Goal: Task Accomplishment & Management: Manage account settings

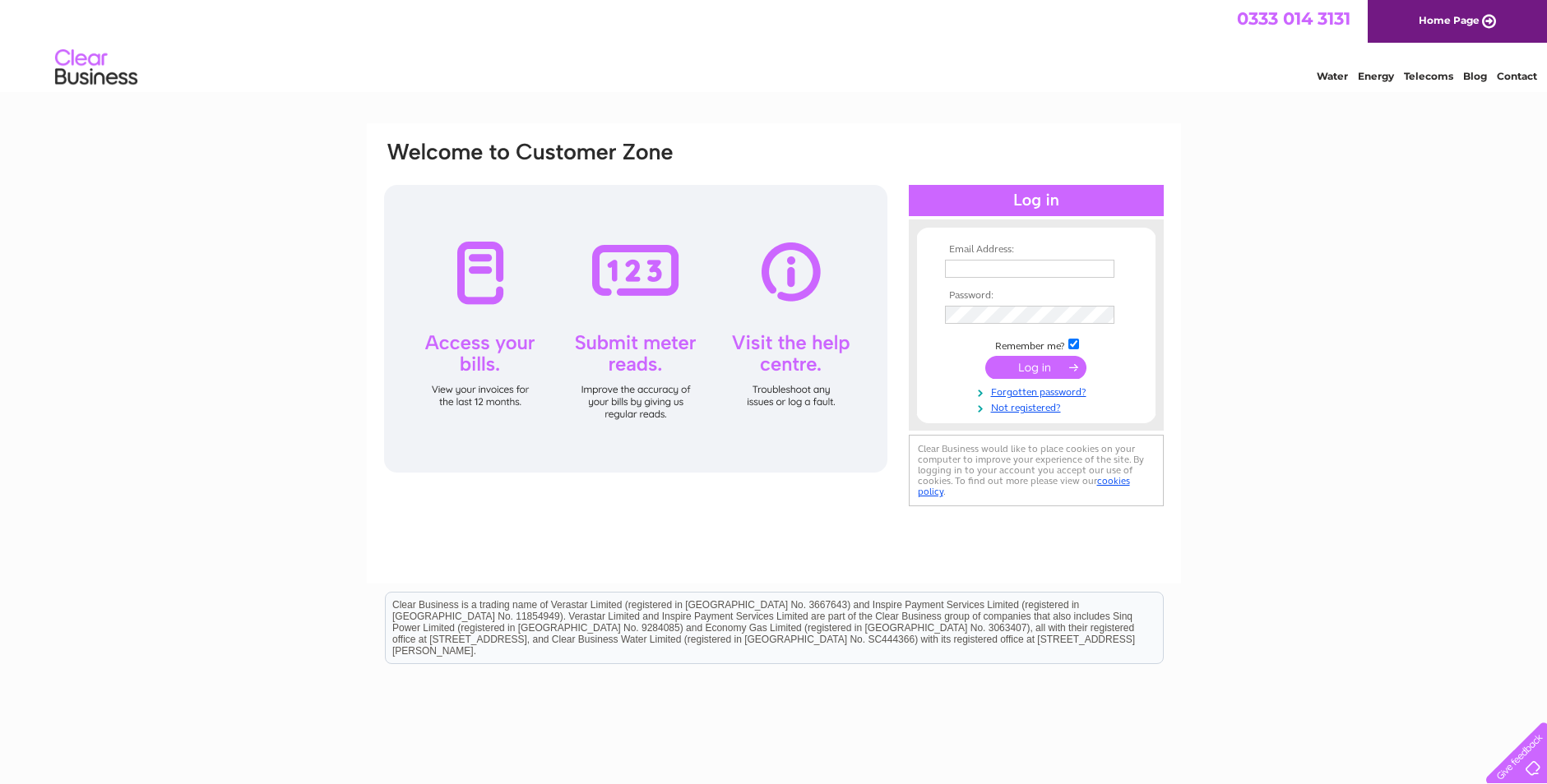
type input "n.fraser@firsttechltd.com"
click at [1043, 366] on input "submit" at bounding box center [1036, 367] width 101 height 23
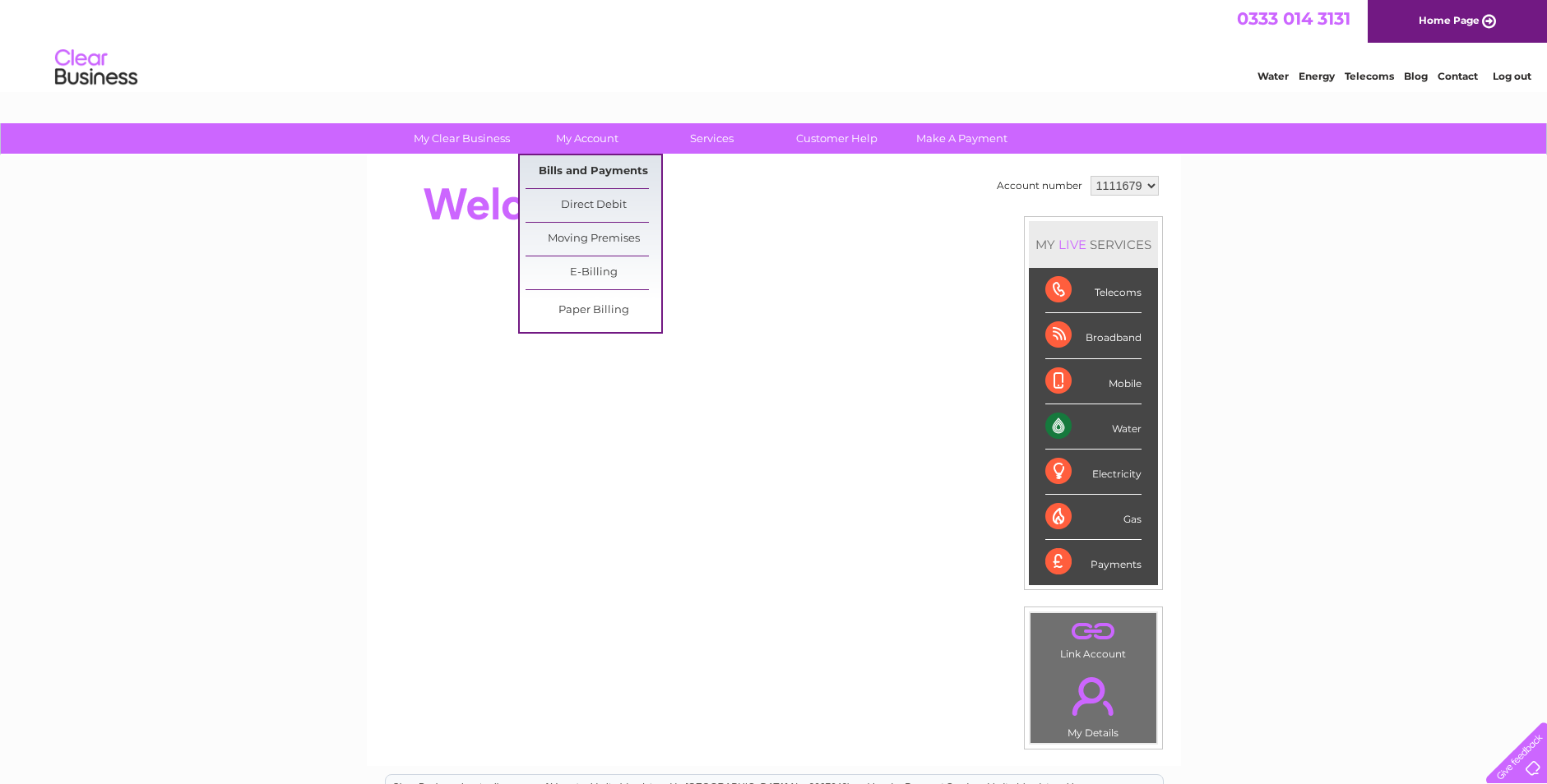
click at [579, 169] on link "Bills and Payments" at bounding box center [593, 172] width 136 height 33
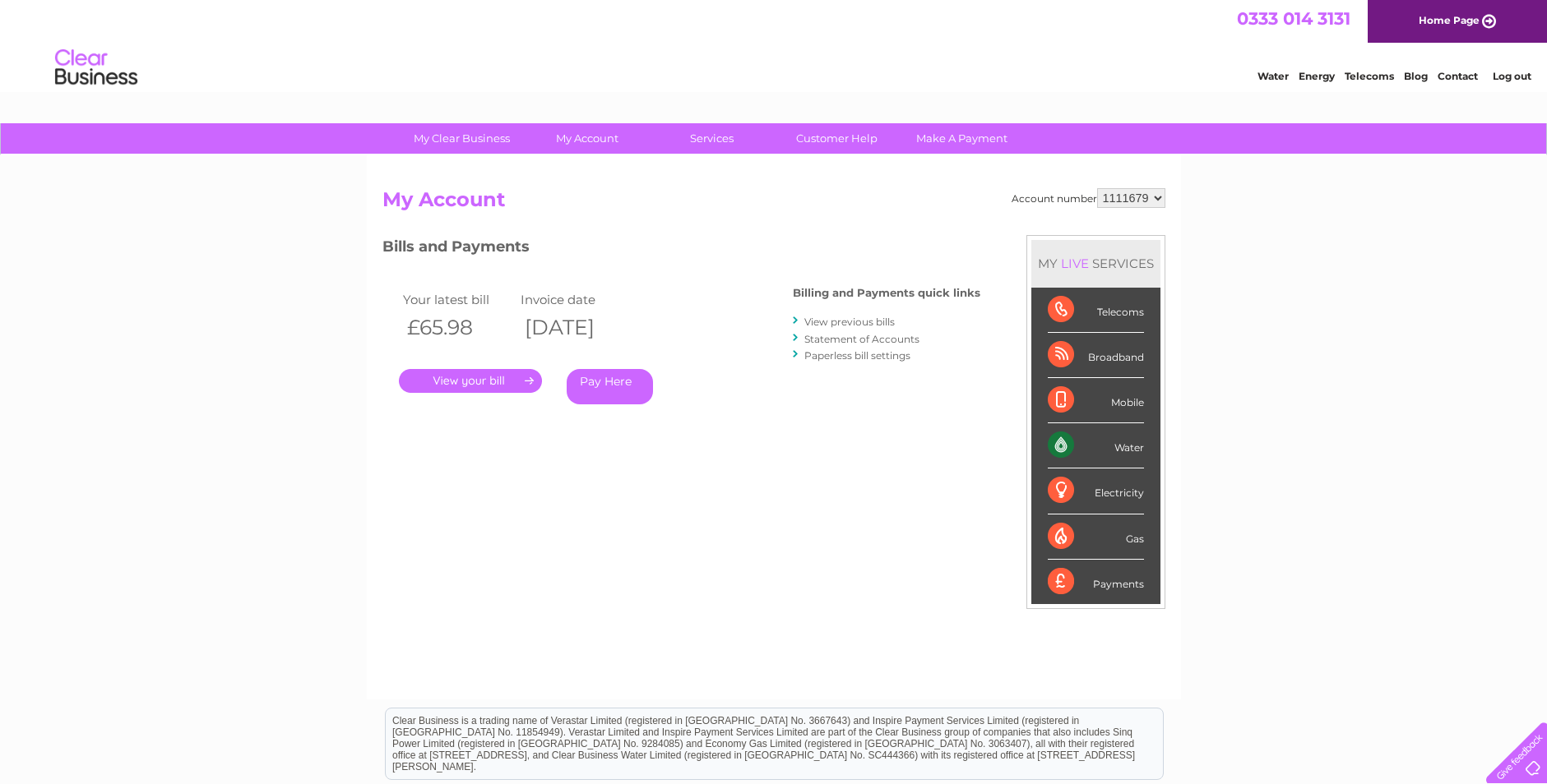
click at [456, 381] on link "." at bounding box center [471, 381] width 143 height 24
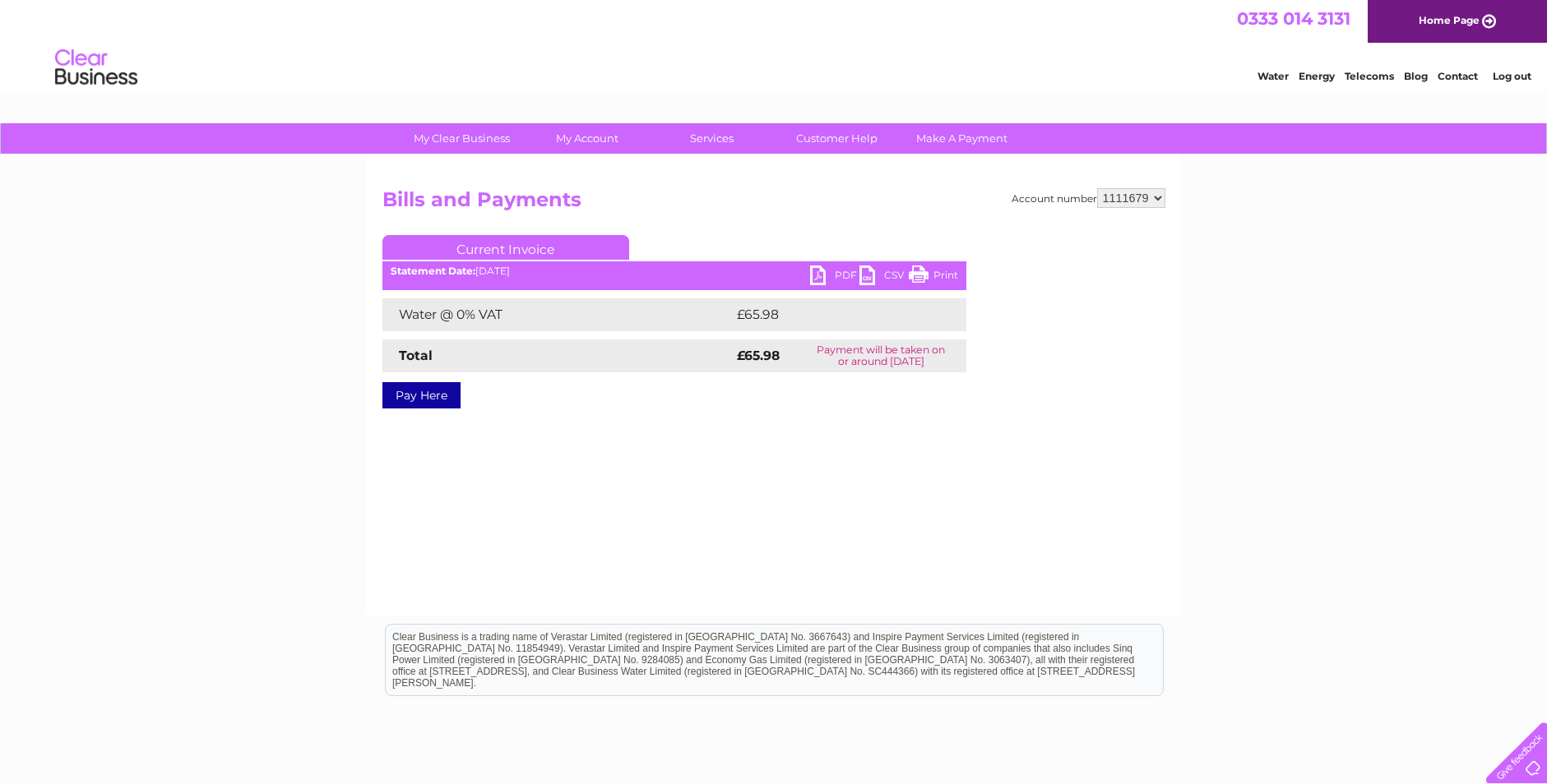
click at [818, 270] on link "PDF" at bounding box center [835, 278] width 50 height 24
click at [1156, 198] on select "1111679 1145062" at bounding box center [1131, 198] width 69 height 20
select select "1145062"
click at [1098, 189] on select "1111679 1145062" at bounding box center [1131, 198] width 69 height 20
click at [818, 275] on link "PDF" at bounding box center [835, 278] width 50 height 24
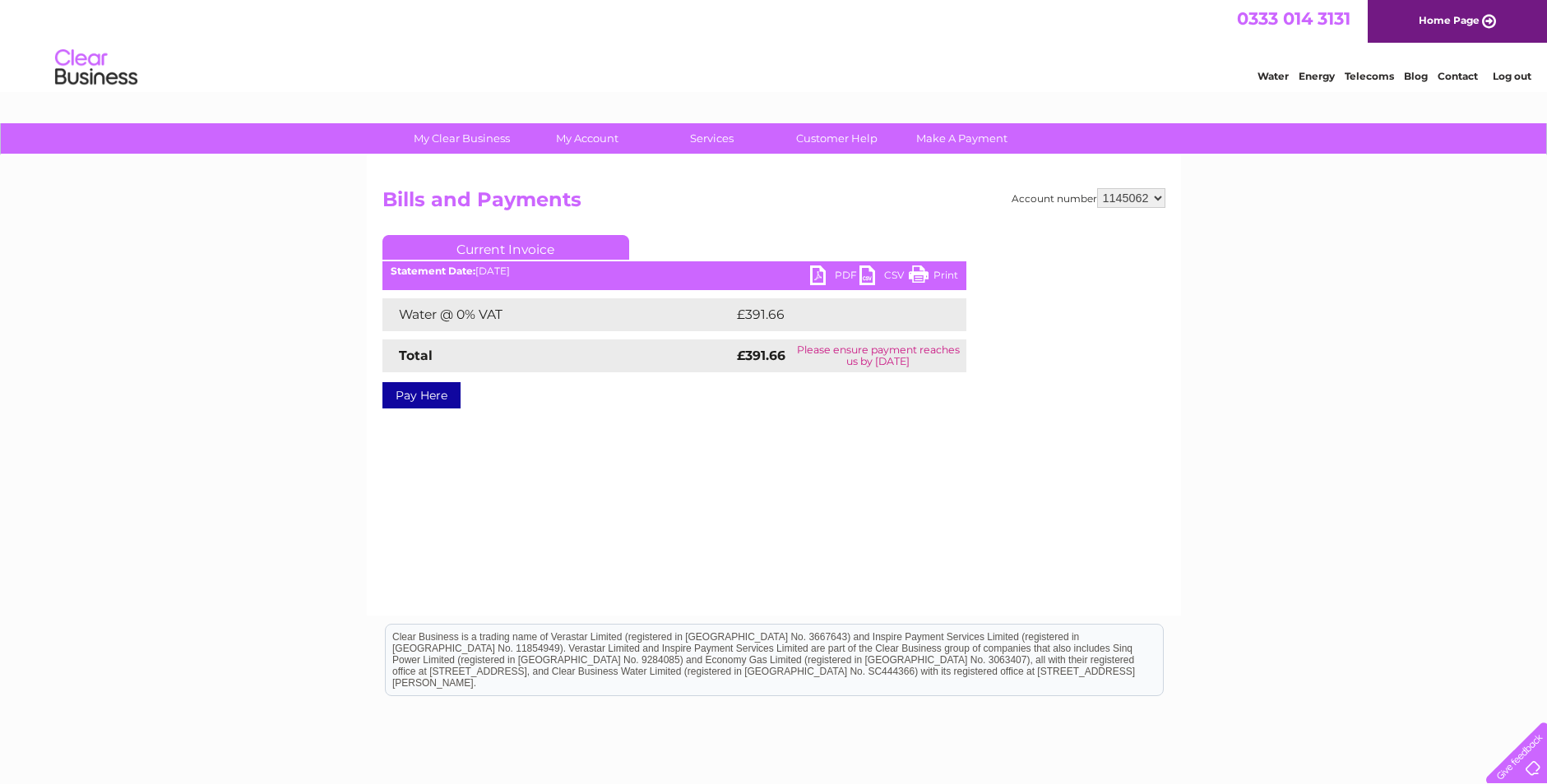
click at [1505, 77] on link "Log out" at bounding box center [1511, 75] width 39 height 12
